Goal: Transaction & Acquisition: Book appointment/travel/reservation

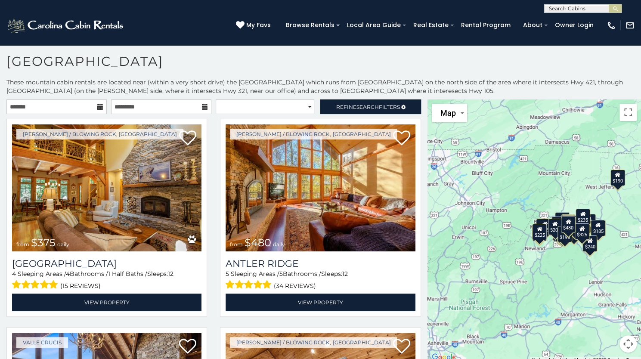
scroll to position [3, 0]
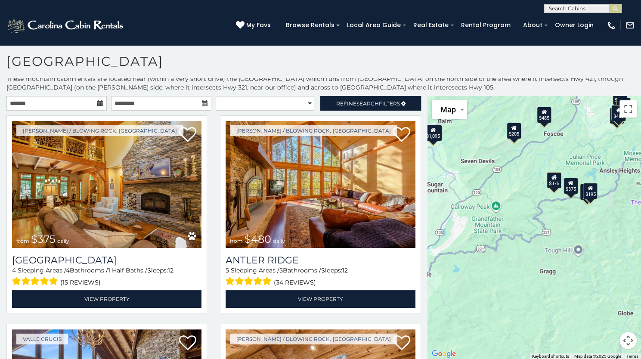
click at [552, 185] on div "$375" at bounding box center [553, 180] width 15 height 16
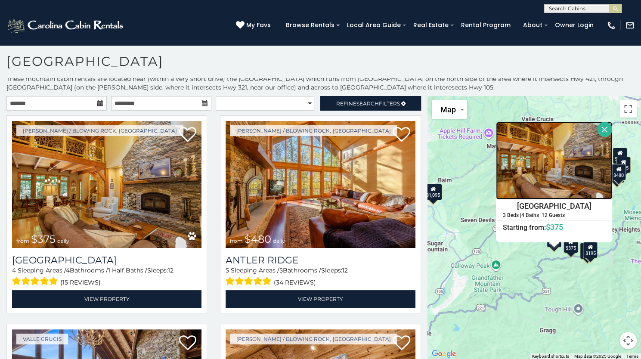
click at [561, 181] on img at bounding box center [554, 160] width 116 height 77
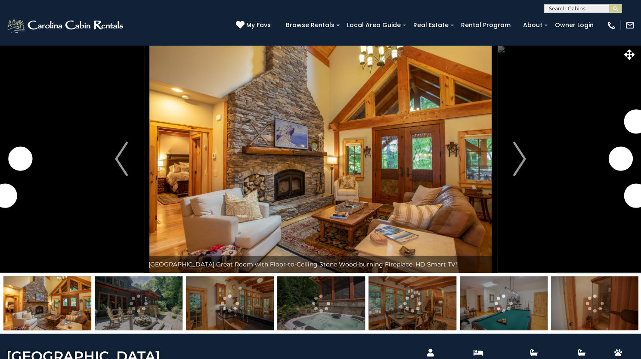
click at [516, 176] on img "Next" at bounding box center [519, 159] width 13 height 34
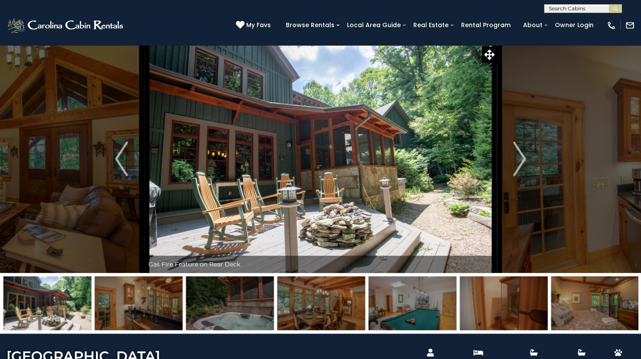
click at [516, 176] on img "Next" at bounding box center [519, 159] width 13 height 34
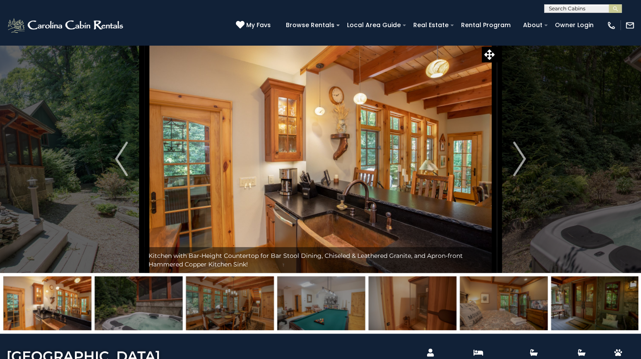
click at [516, 176] on img "Next" at bounding box center [519, 159] width 13 height 34
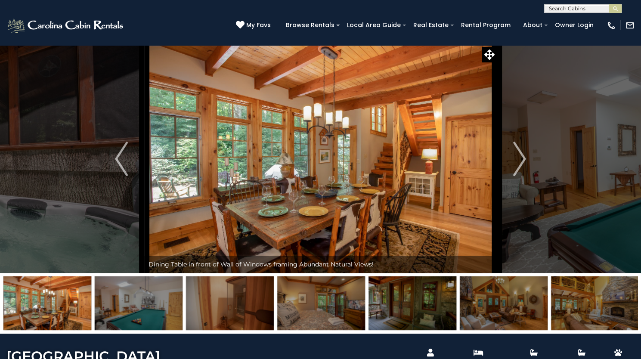
click at [516, 176] on img "Next" at bounding box center [519, 159] width 13 height 34
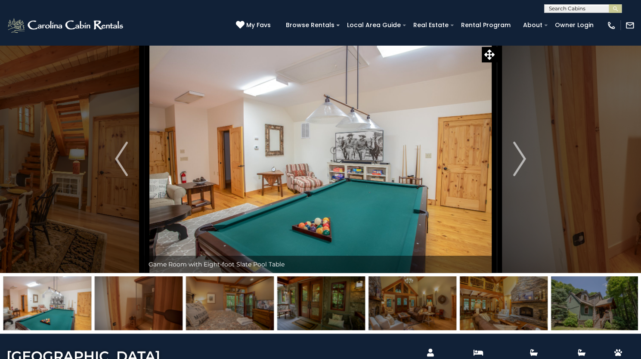
click at [516, 176] on img "Next" at bounding box center [519, 159] width 13 height 34
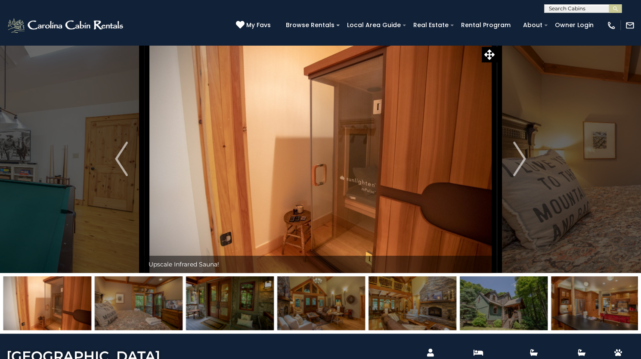
click at [516, 176] on img "Next" at bounding box center [519, 159] width 13 height 34
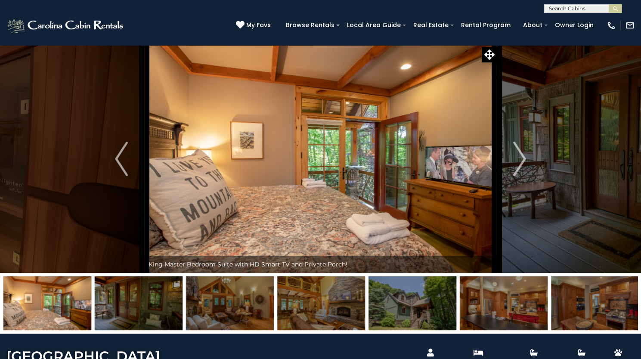
click at [516, 176] on img "Next" at bounding box center [519, 159] width 13 height 34
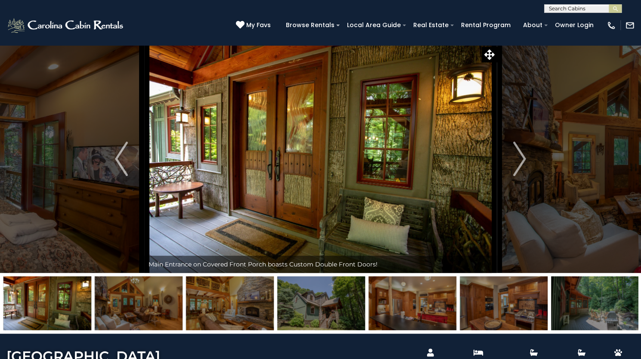
click at [516, 176] on img "Next" at bounding box center [519, 159] width 13 height 34
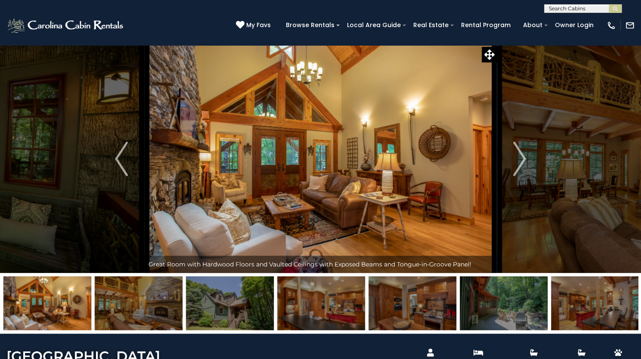
click at [516, 176] on img "Next" at bounding box center [519, 159] width 13 height 34
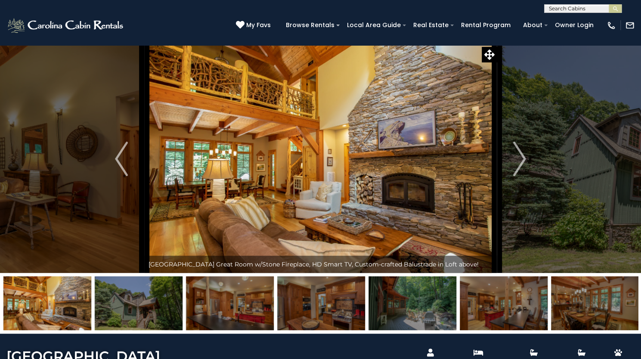
click at [516, 176] on img "Next" at bounding box center [519, 159] width 13 height 34
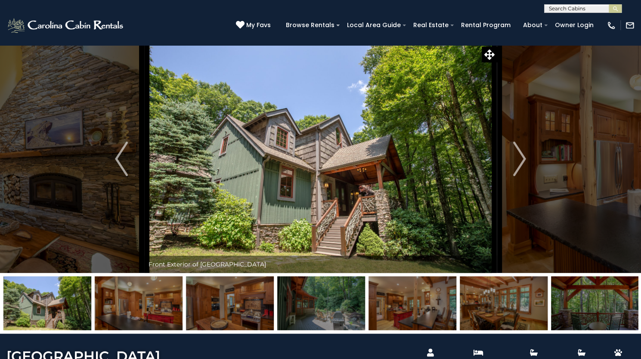
click at [516, 176] on img "Next" at bounding box center [519, 159] width 13 height 34
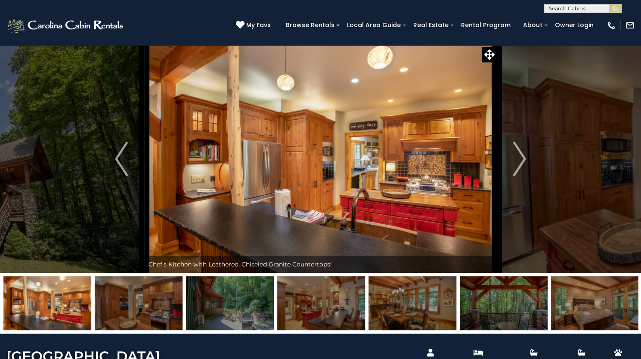
click at [516, 176] on img "Next" at bounding box center [519, 159] width 13 height 34
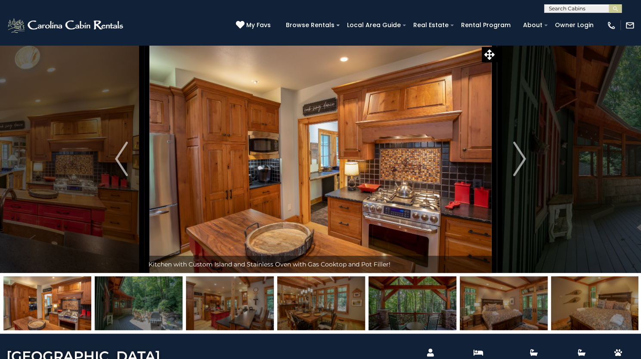
click at [516, 176] on img "Next" at bounding box center [519, 159] width 13 height 34
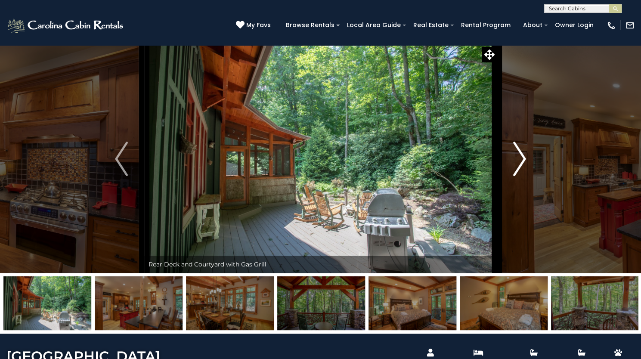
click at [520, 176] on img "Next" at bounding box center [519, 159] width 13 height 34
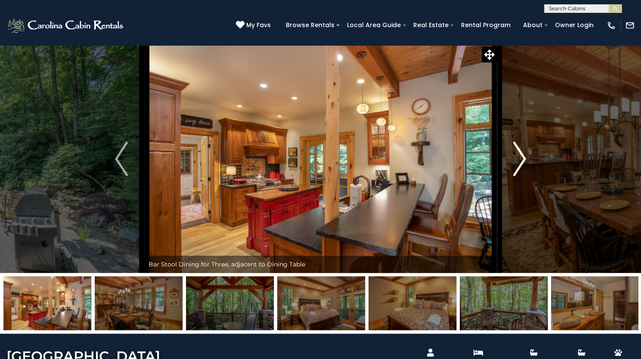
click at [520, 176] on img "Next" at bounding box center [519, 159] width 13 height 34
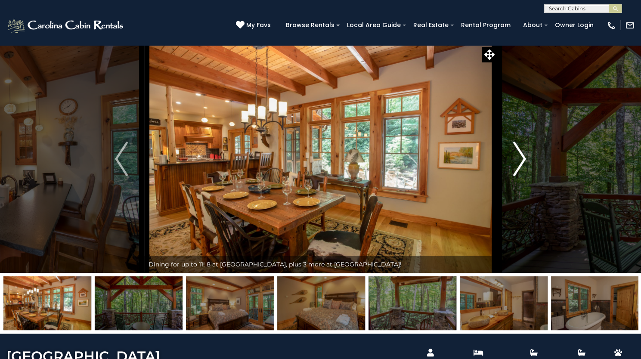
click at [520, 176] on img "Next" at bounding box center [519, 159] width 13 height 34
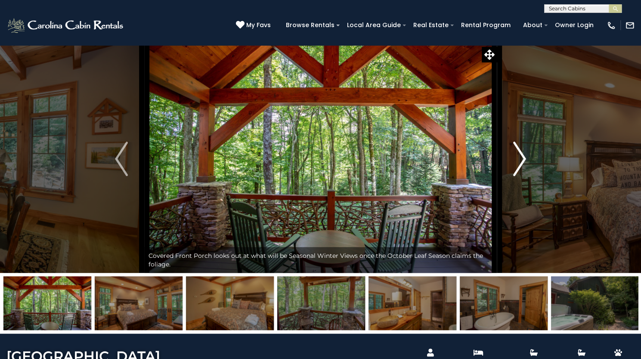
click at [520, 176] on img "Next" at bounding box center [519, 159] width 13 height 34
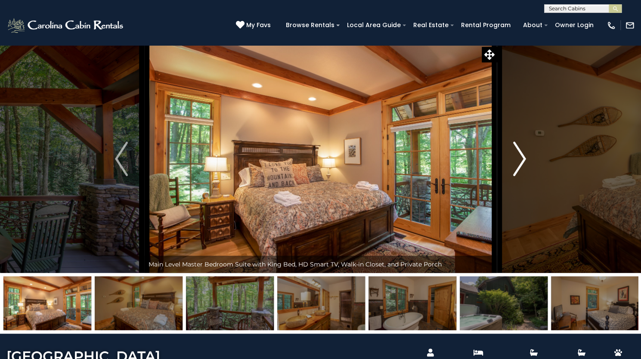
click at [520, 176] on img "Next" at bounding box center [519, 159] width 13 height 34
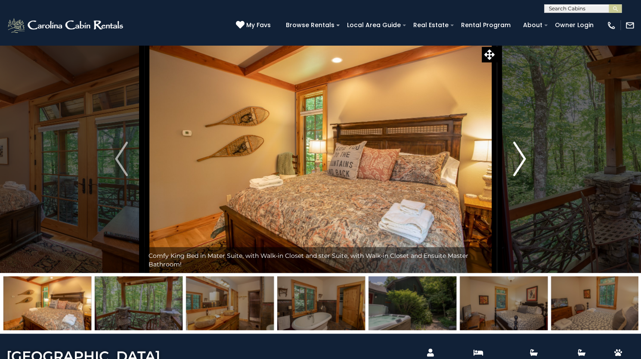
click at [520, 176] on img "Next" at bounding box center [519, 159] width 13 height 34
